Goal: Task Accomplishment & Management: Manage account settings

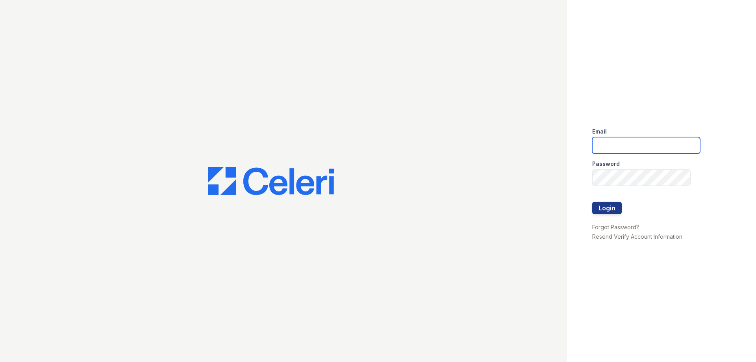
click at [598, 143] on input "email" at bounding box center [646, 145] width 108 height 17
type input "[EMAIL_ADDRESS][DOMAIN_NAME]"
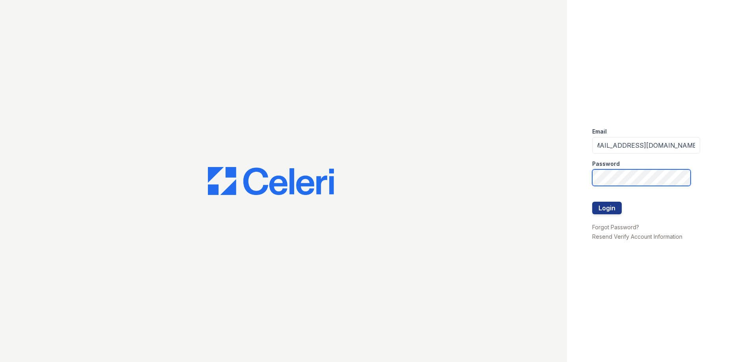
scroll to position [0, 0]
click at [611, 209] on button "Login" at bounding box center [607, 208] width 30 height 13
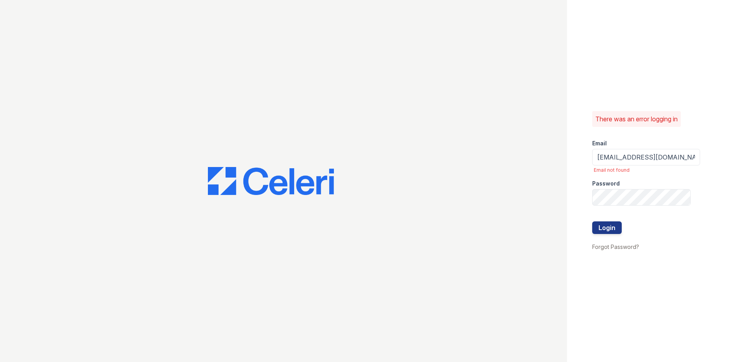
click at [611, 207] on div at bounding box center [646, 213] width 108 height 16
click at [602, 228] on button "Login" at bounding box center [607, 227] width 30 height 13
click at [592, 221] on button "Login" at bounding box center [607, 227] width 30 height 13
click at [622, 246] on link "Forgot Password?" at bounding box center [615, 246] width 47 height 7
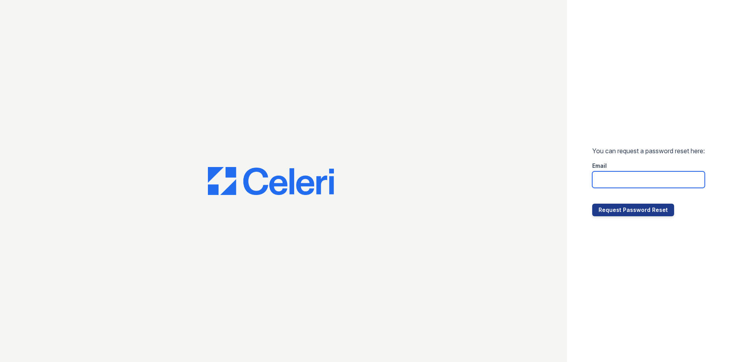
click at [615, 181] on input "email" at bounding box center [648, 179] width 113 height 17
click at [665, 180] on input "[EMAIL_ADDRESS][DOMAIN_NAME]" at bounding box center [648, 179] width 113 height 17
type input "residence3@cafmanagement.com"
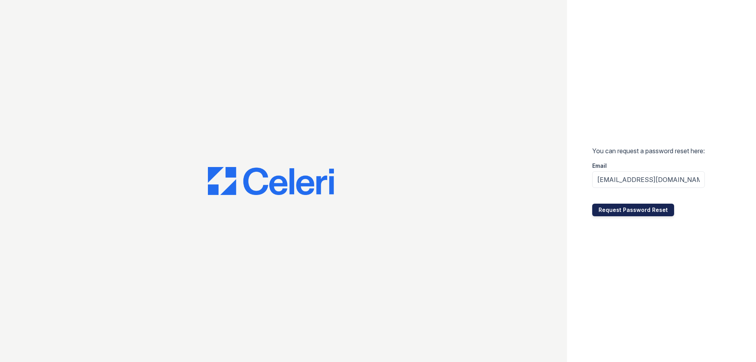
click at [646, 207] on button "Request Password Reset" at bounding box center [633, 210] width 82 height 13
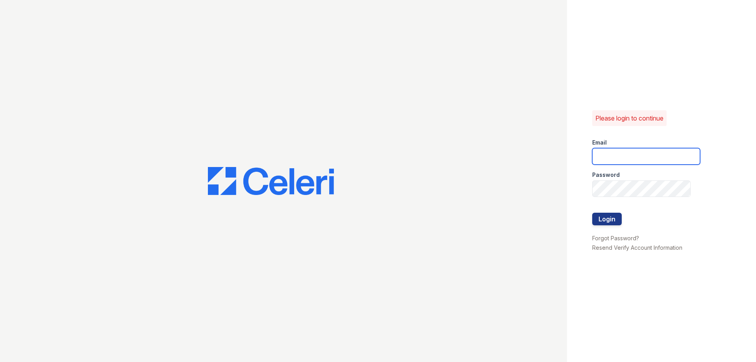
click at [629, 159] on input "email" at bounding box center [646, 156] width 108 height 17
type input "[EMAIL_ADDRESS][DOMAIN_NAME]"
click at [609, 222] on button "Login" at bounding box center [607, 219] width 30 height 13
